Goal: Task Accomplishment & Management: Complete application form

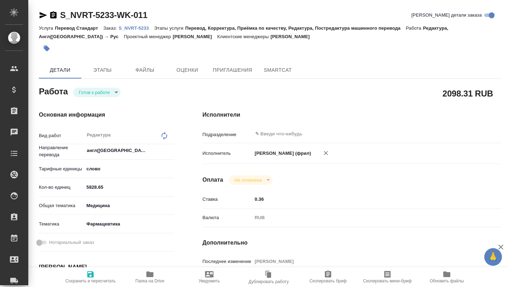
click at [138, 26] on p "S_NVRT-5233" at bounding box center [136, 27] width 35 height 5
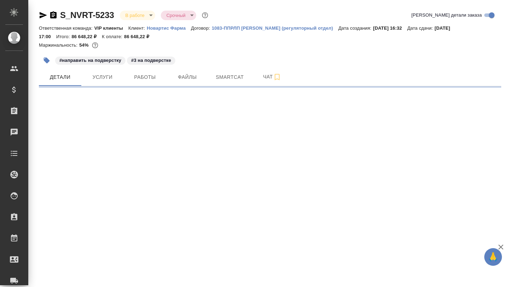
select select "RU"
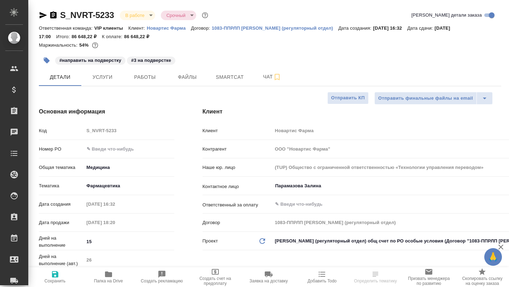
type textarea "x"
type input "[PERSON_NAME]"
type input "Комаров Роман"
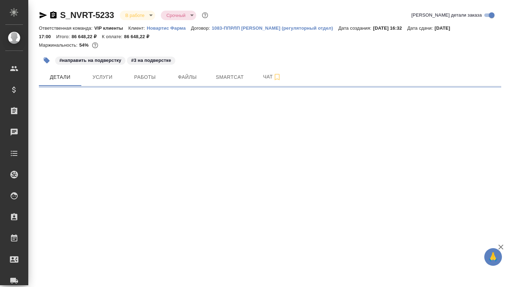
select select "RU"
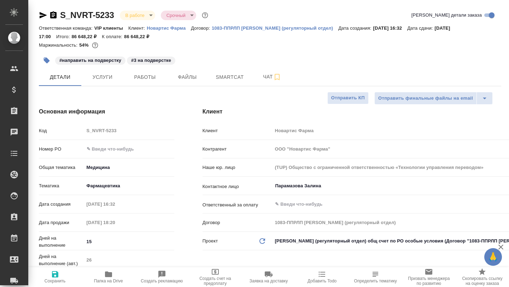
type textarea "x"
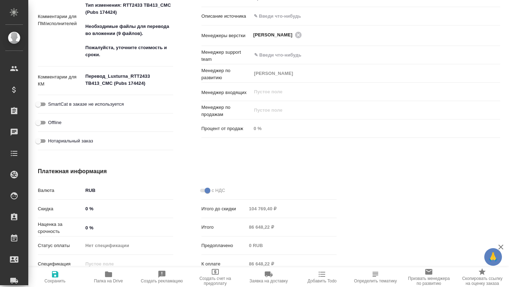
scroll to position [483, 1]
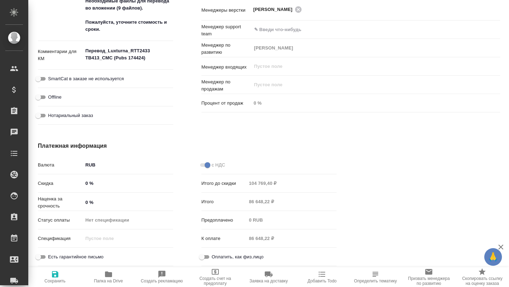
type textarea "x"
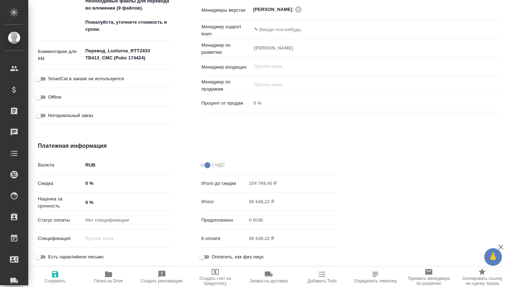
type textarea "x"
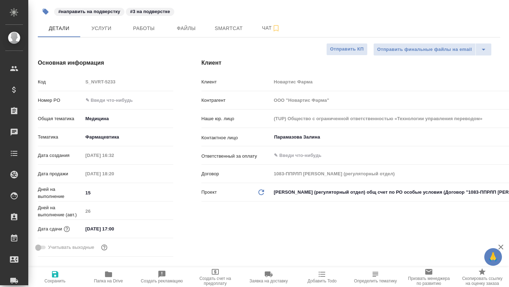
scroll to position [0, 1]
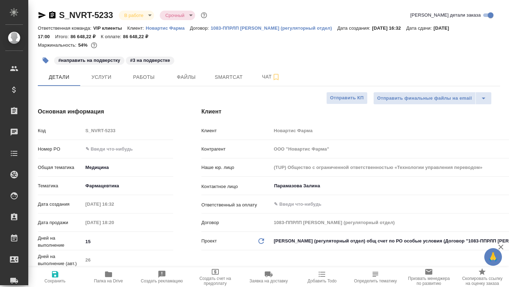
click at [41, 17] on icon "button" at bounding box center [42, 15] width 7 height 6
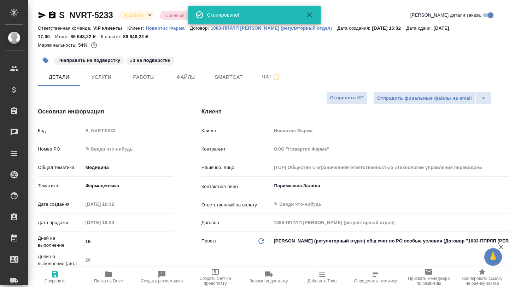
type textarea "x"
